Goal: Transaction & Acquisition: Purchase product/service

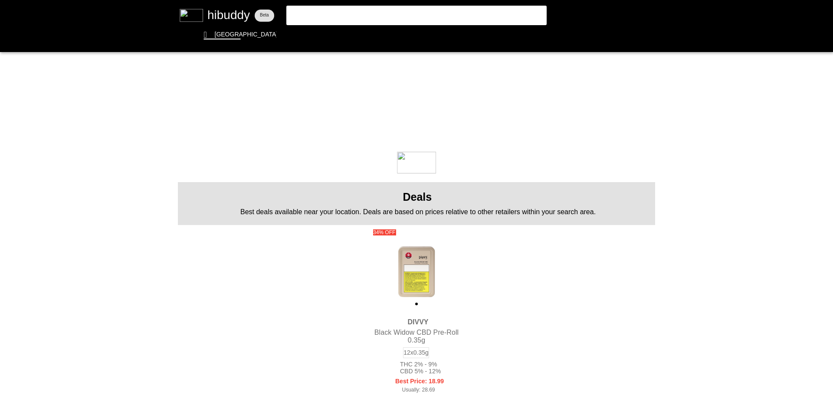
click at [349, 19] on flt-glass-pane at bounding box center [416, 197] width 833 height 395
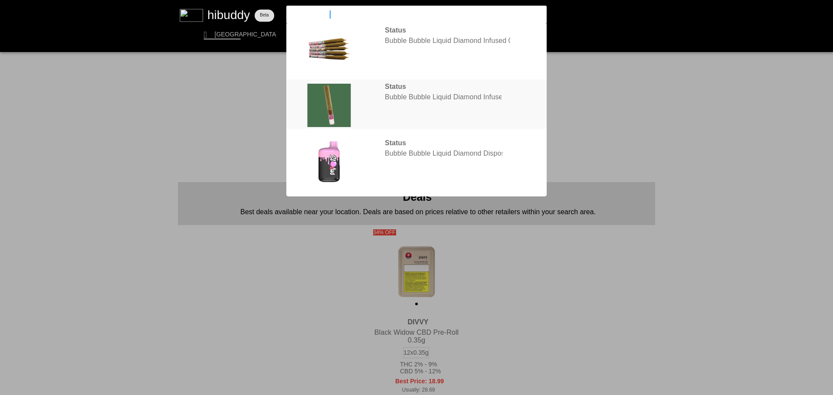
type input "bubble bubbl"
click at [403, 102] on flt-glass-pane at bounding box center [416, 197] width 833 height 395
